Goal: Find specific page/section: Find specific page/section

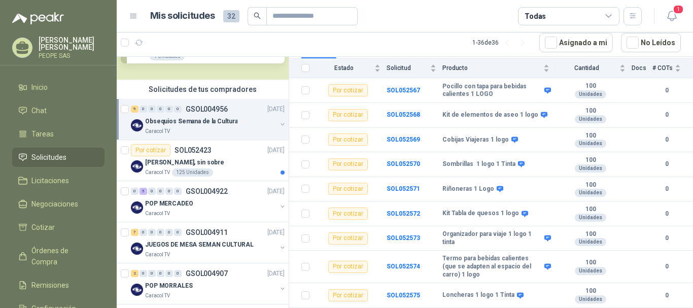
scroll to position [101, 0]
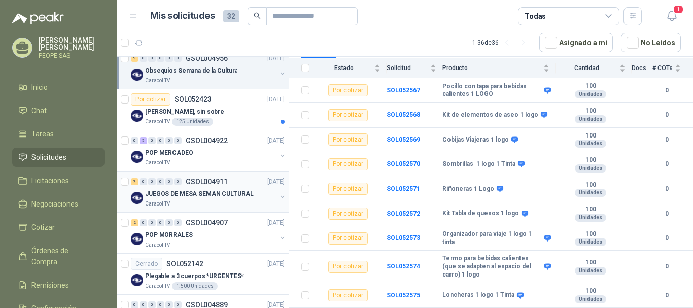
click at [202, 197] on p "JUEGOS DE MESA SEMAN CULTURAL" at bounding box center [199, 194] width 109 height 10
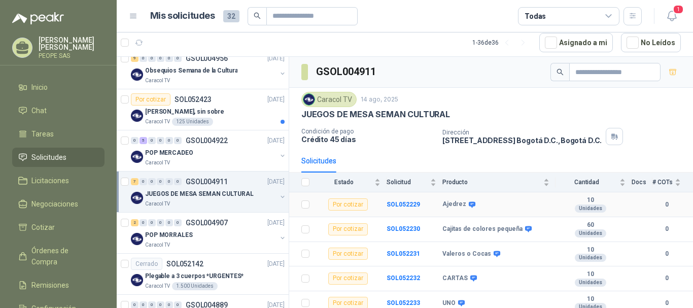
scroll to position [57, 0]
